Goal: Check status: Check status

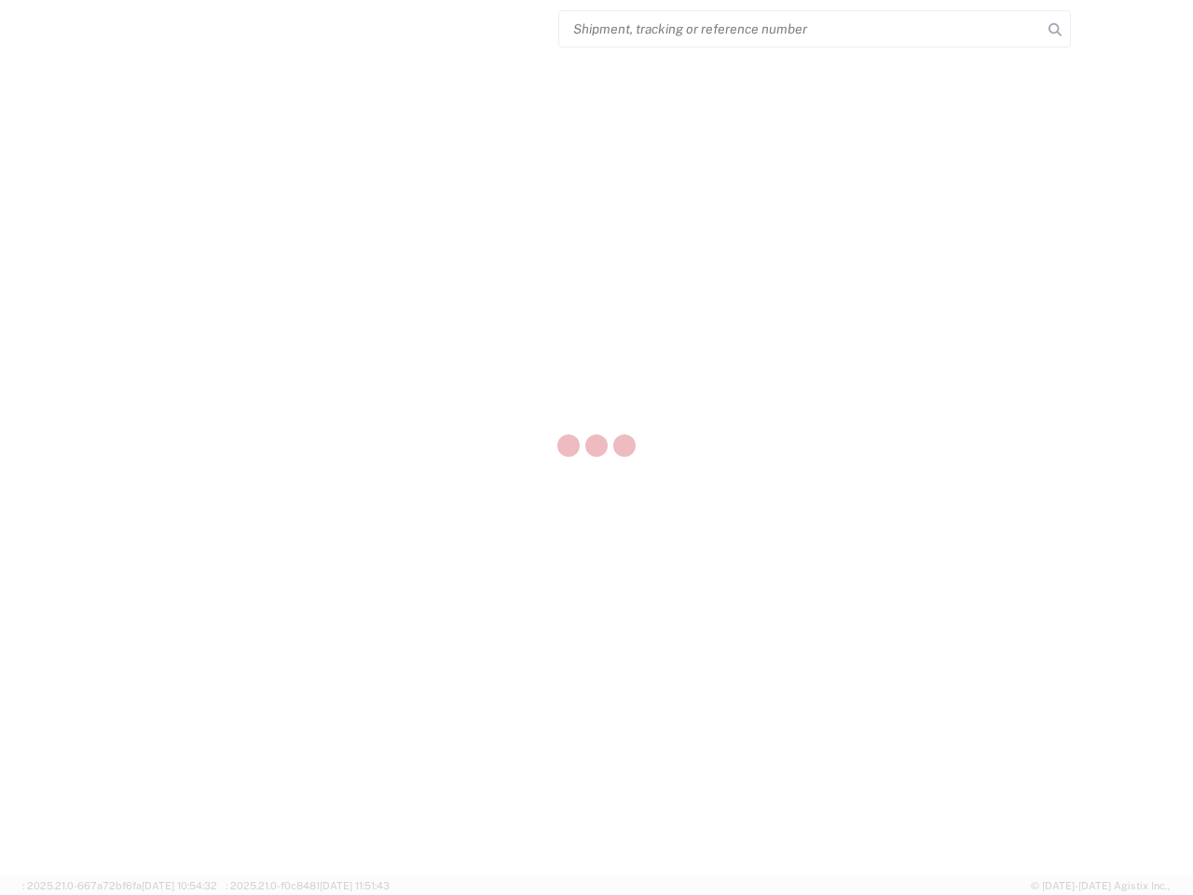
select select "US"
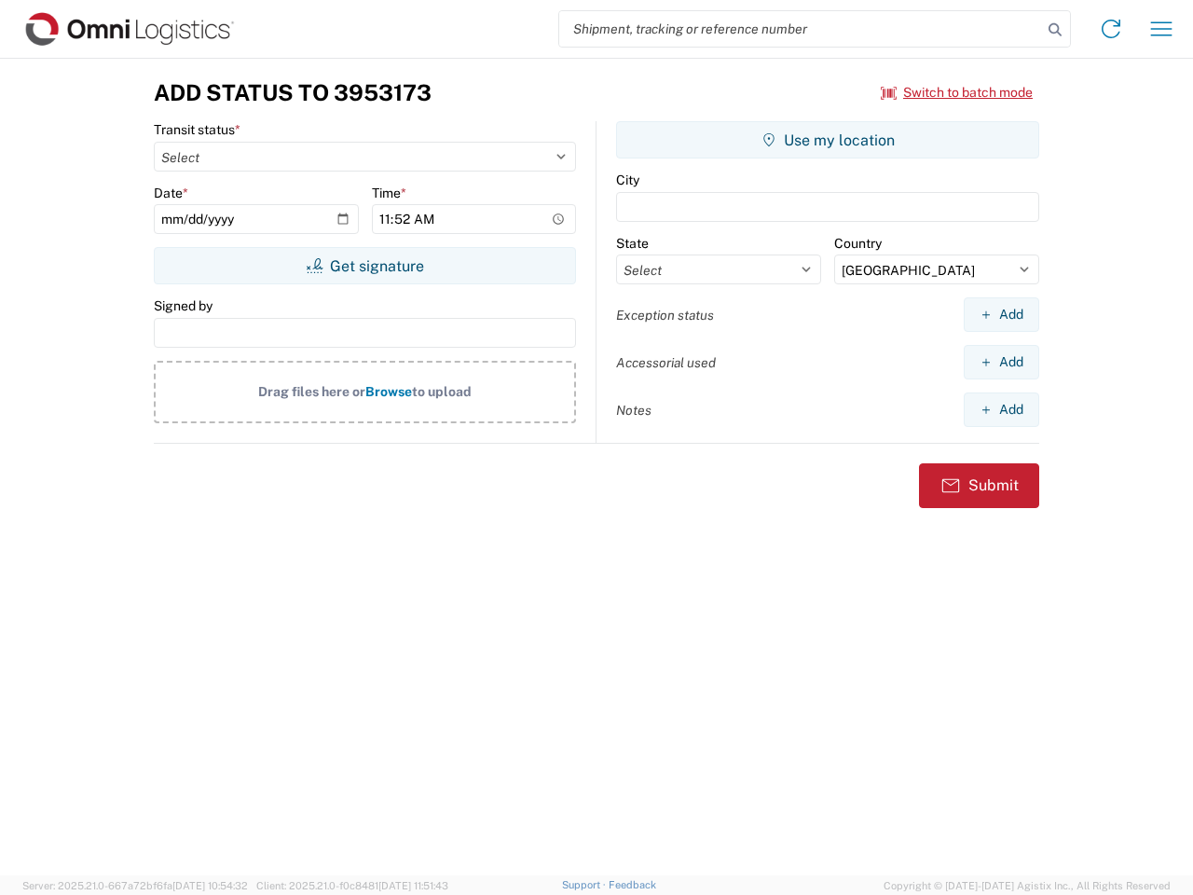
click at [801, 29] on input "search" at bounding box center [800, 28] width 483 height 35
click at [1055, 30] on icon at bounding box center [1055, 30] width 26 height 26
click at [1111, 29] on icon at bounding box center [1111, 29] width 30 height 30
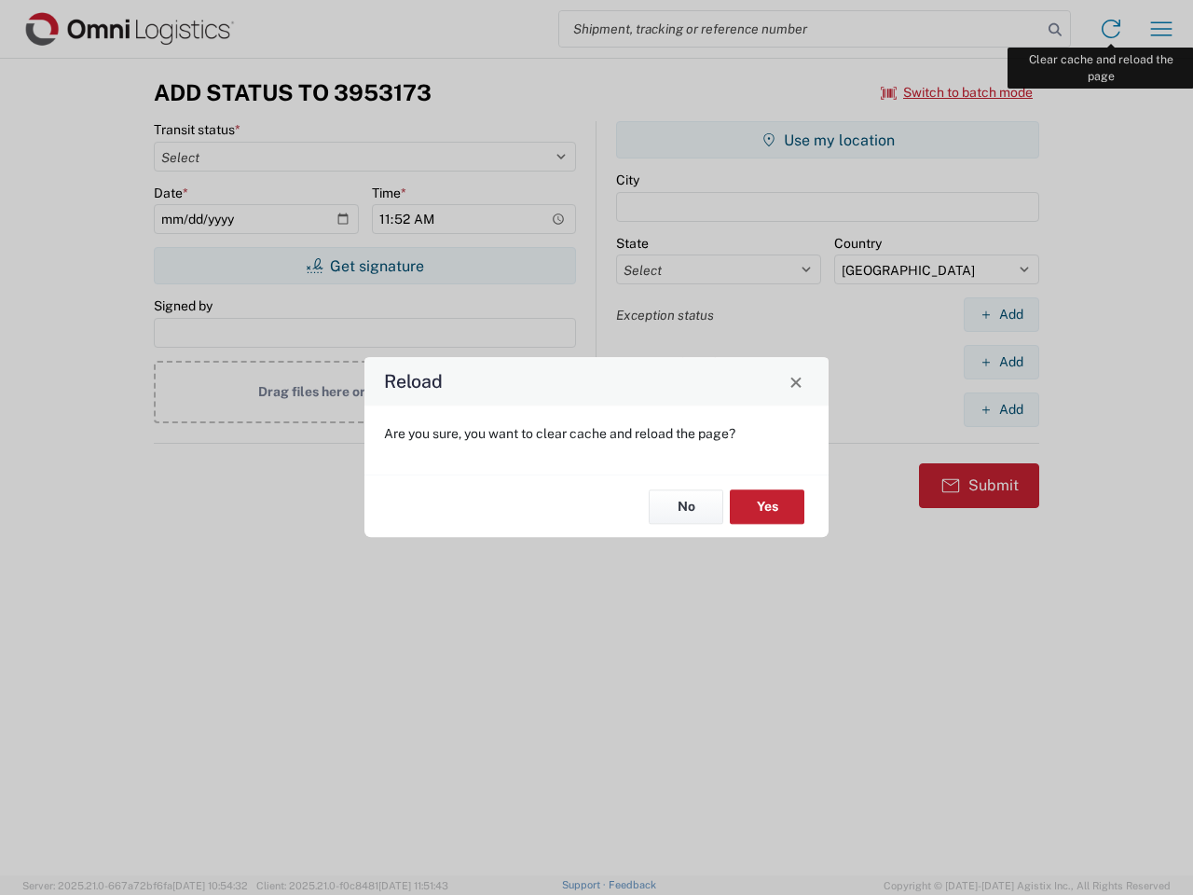
click at [1161, 29] on div "Reload Are you sure, you want to clear cache and reload the page? No Yes" at bounding box center [596, 447] width 1193 height 895
click at [957, 92] on div "Reload Are you sure, you want to clear cache and reload the page? No Yes" at bounding box center [596, 447] width 1193 height 895
click at [364, 266] on div "Reload Are you sure, you want to clear cache and reload the page? No Yes" at bounding box center [596, 447] width 1193 height 895
click at [828, 140] on div "Reload Are you sure, you want to clear cache and reload the page? No Yes" at bounding box center [596, 447] width 1193 height 895
click at [1001, 314] on div "Reload Are you sure, you want to clear cache and reload the page? No Yes" at bounding box center [596, 447] width 1193 height 895
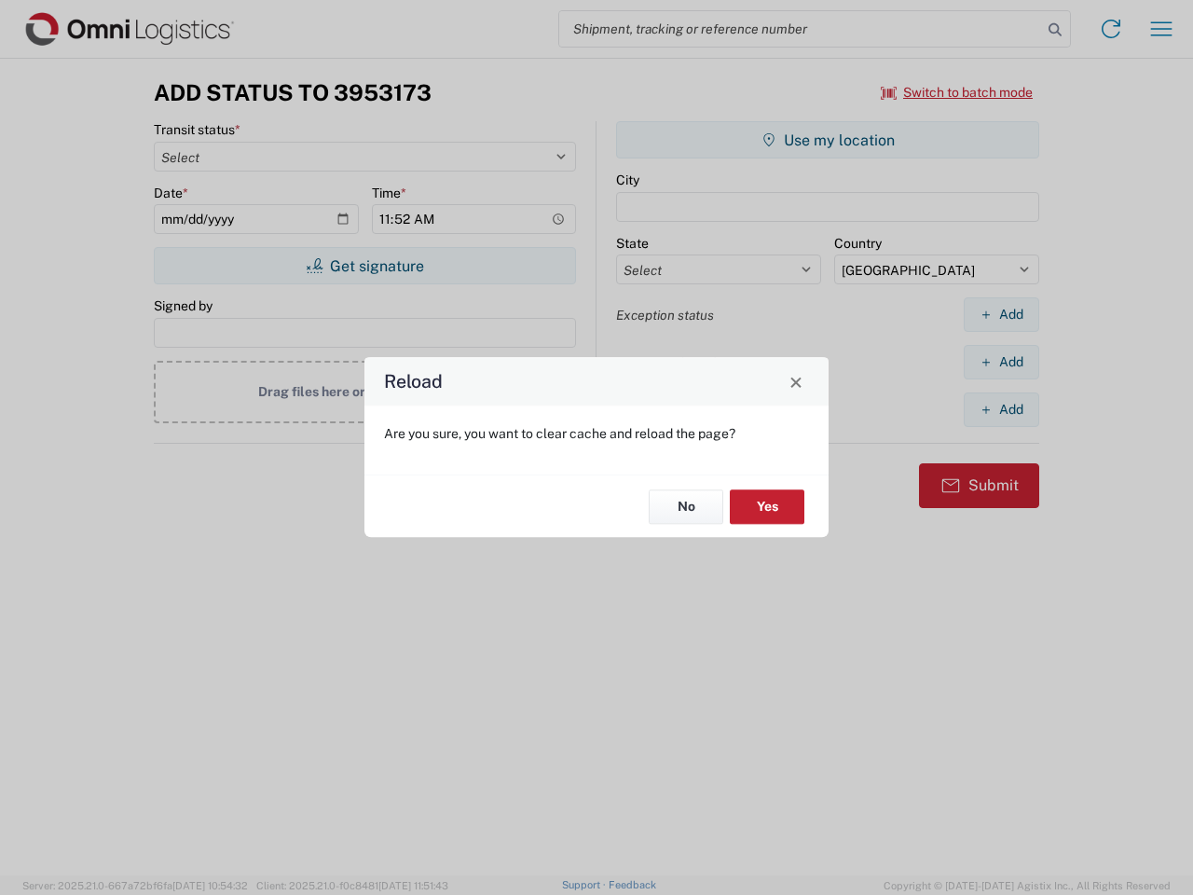
click at [1001, 362] on div "Reload Are you sure, you want to clear cache and reload the page? No Yes" at bounding box center [596, 447] width 1193 height 895
click at [1001, 409] on div "Reload Are you sure, you want to clear cache and reload the page? No Yes" at bounding box center [596, 447] width 1193 height 895
